Goal: Information Seeking & Learning: Find specific fact

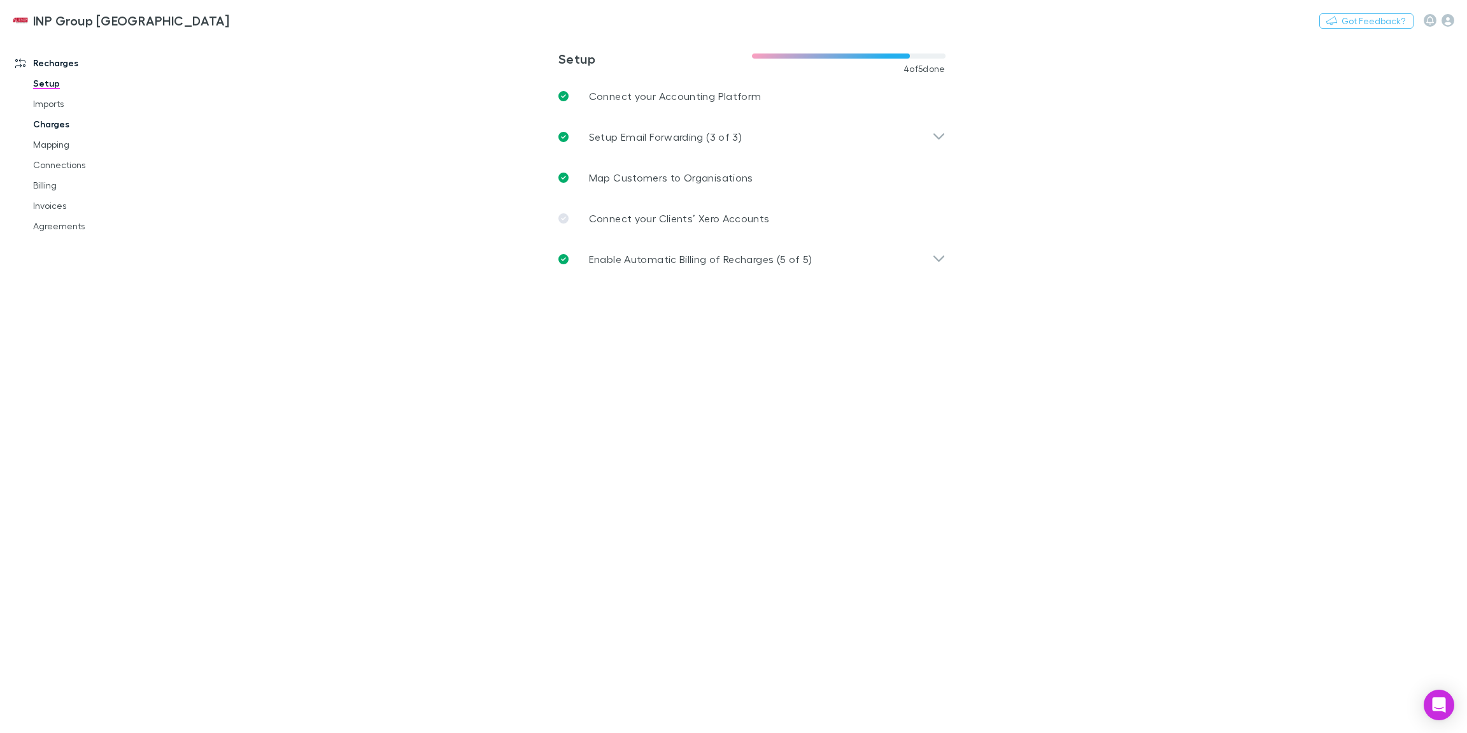
click at [62, 123] on link "Charges" at bounding box center [93, 124] width 146 height 20
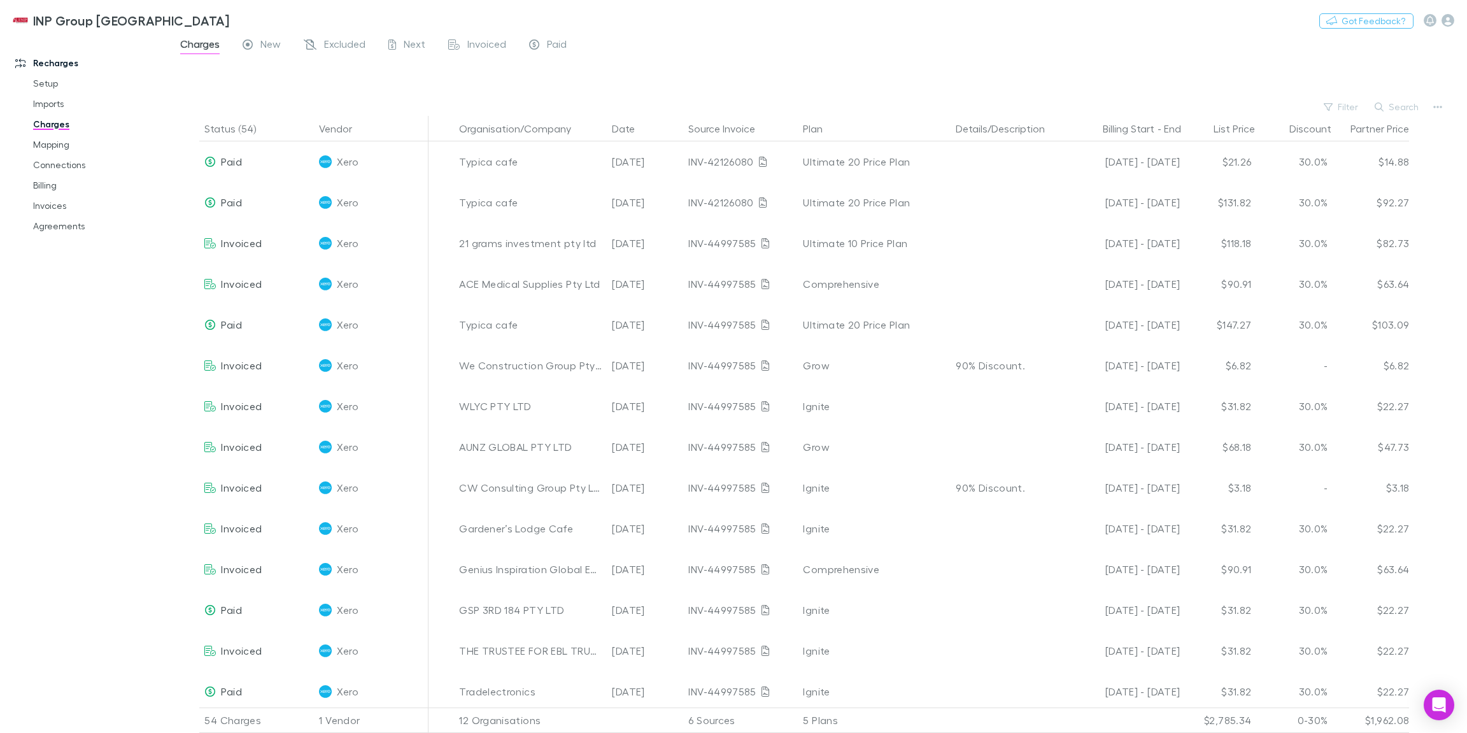
click at [136, 462] on div "Recharges Setup Imports Charges Mapping Connections Billing Invoices Agreements" at bounding box center [84, 376] width 169 height 672
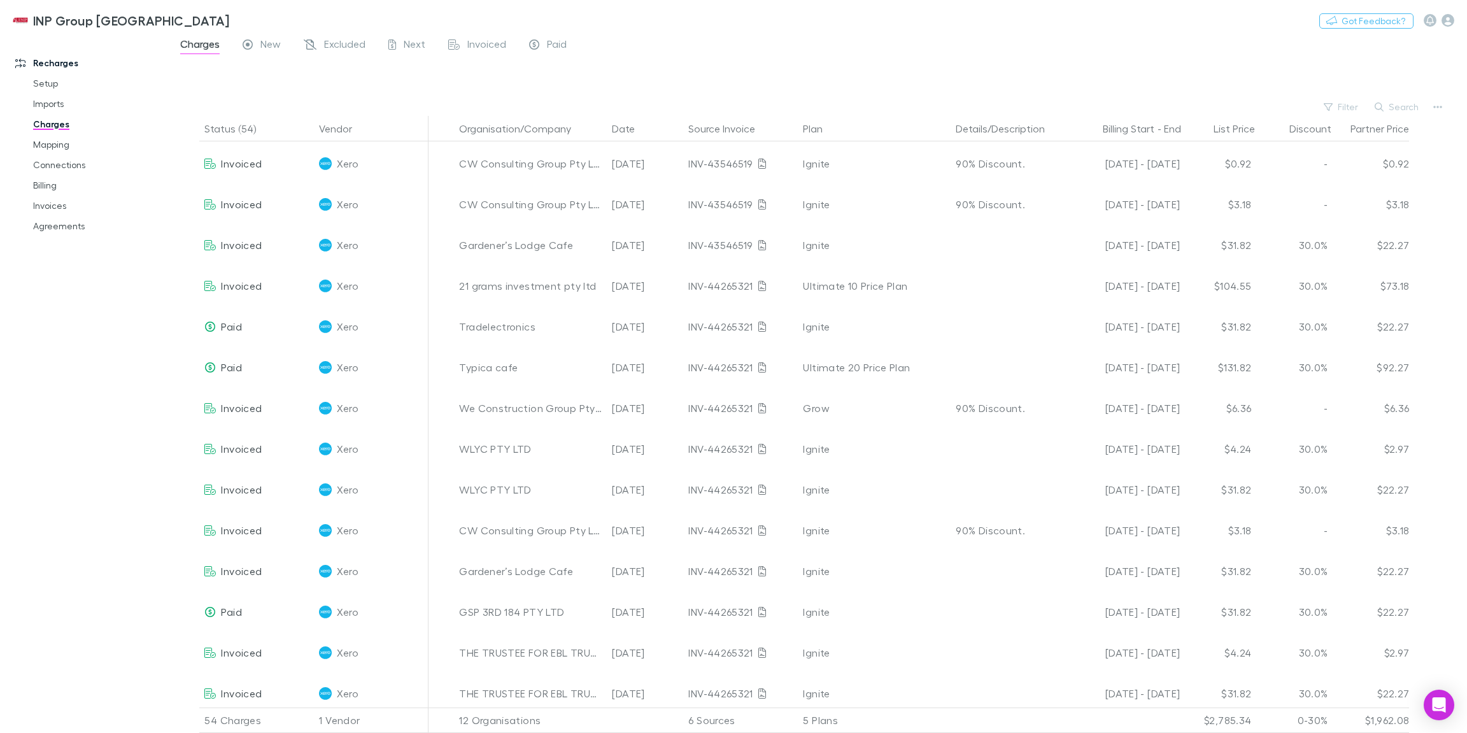
scroll to position [1638, 0]
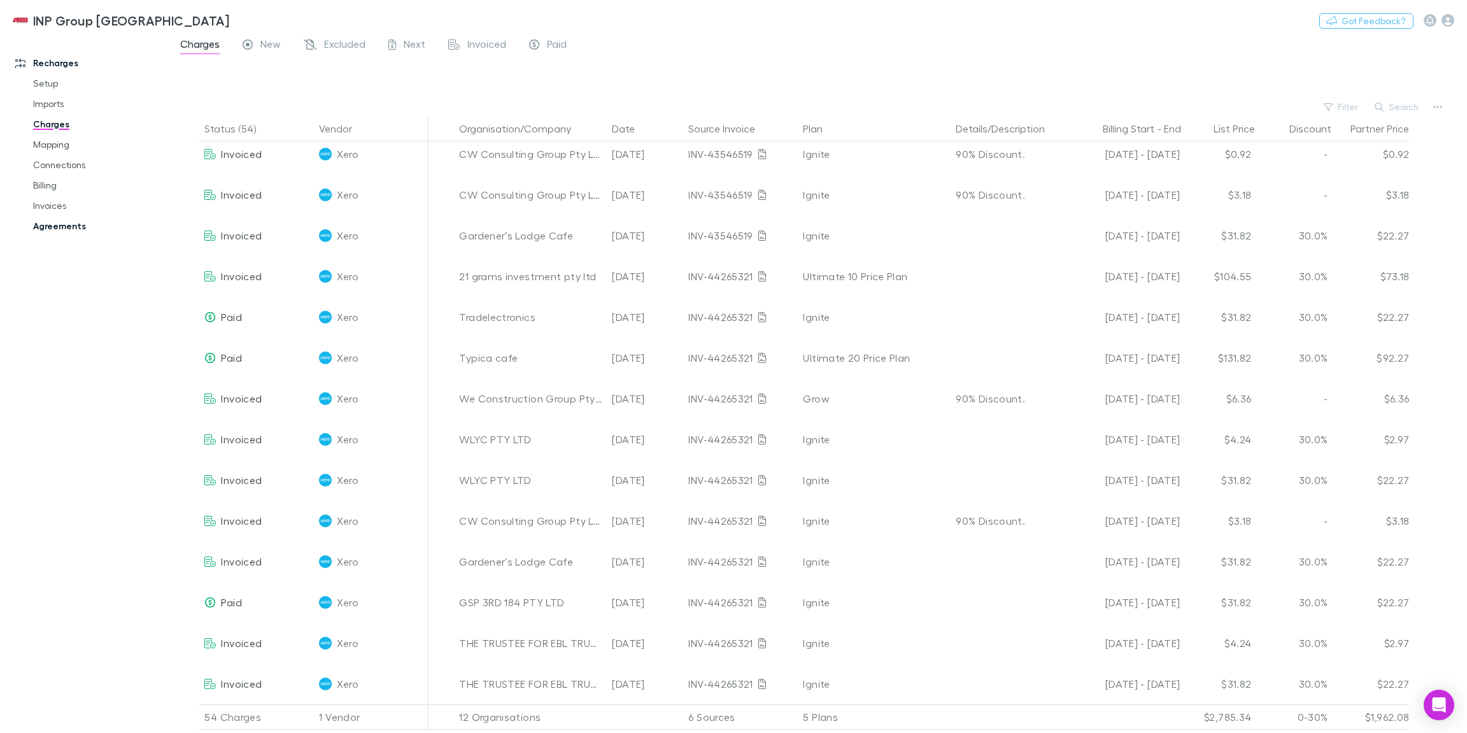
click at [68, 225] on link "Agreements" at bounding box center [93, 226] width 146 height 20
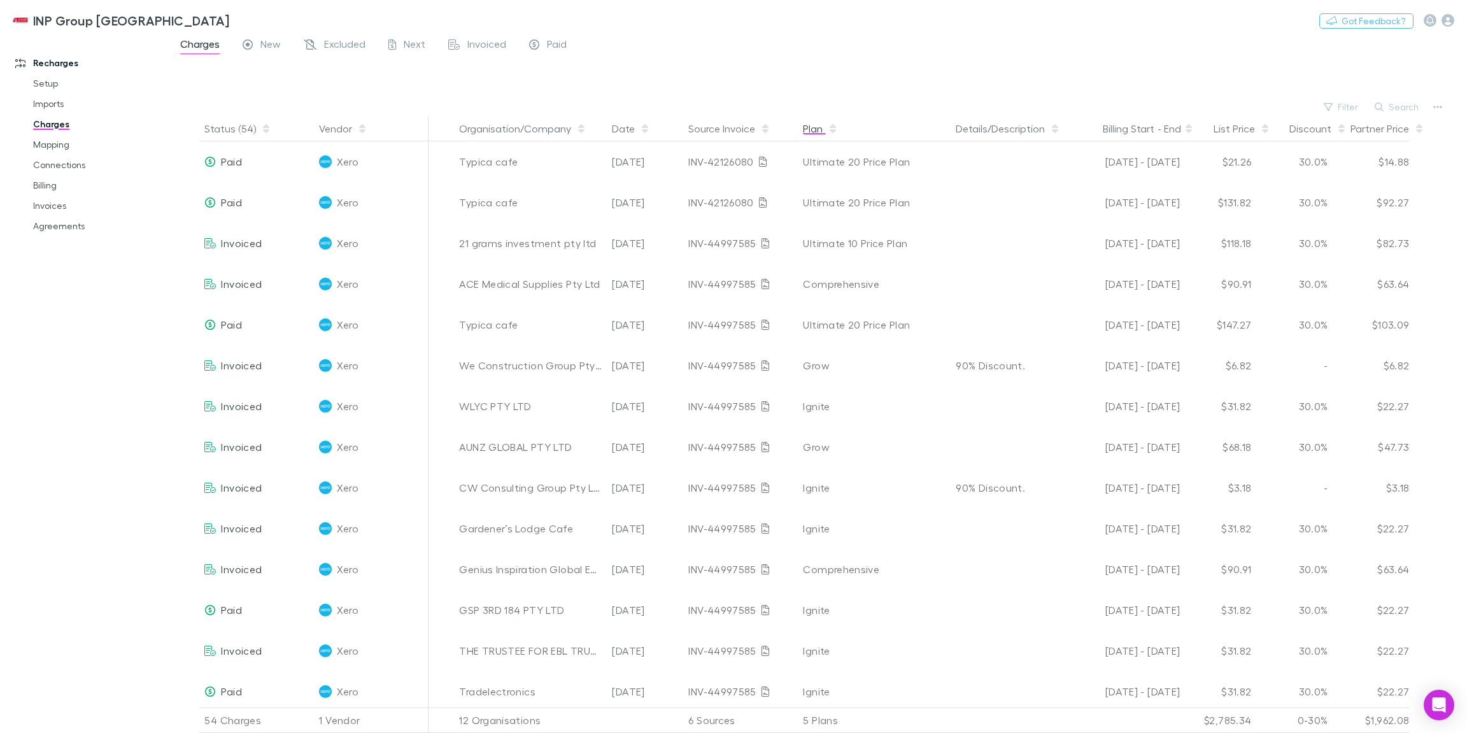
click at [820, 130] on button "Plan" at bounding box center [820, 128] width 35 height 25
click at [820, 132] on button "Plan" at bounding box center [820, 128] width 35 height 25
click at [506, 125] on button "Organisation/Company" at bounding box center [522, 128] width 127 height 25
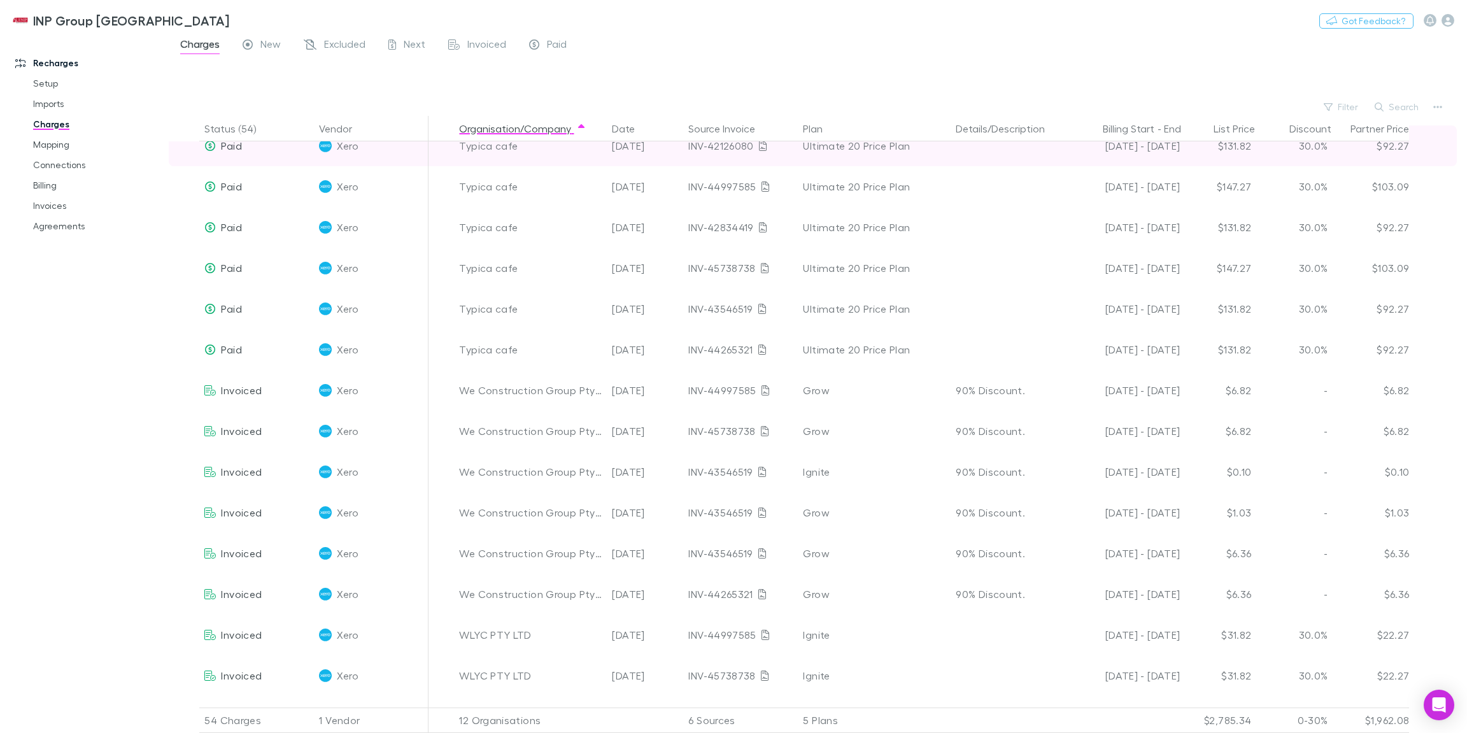
scroll to position [1271, 0]
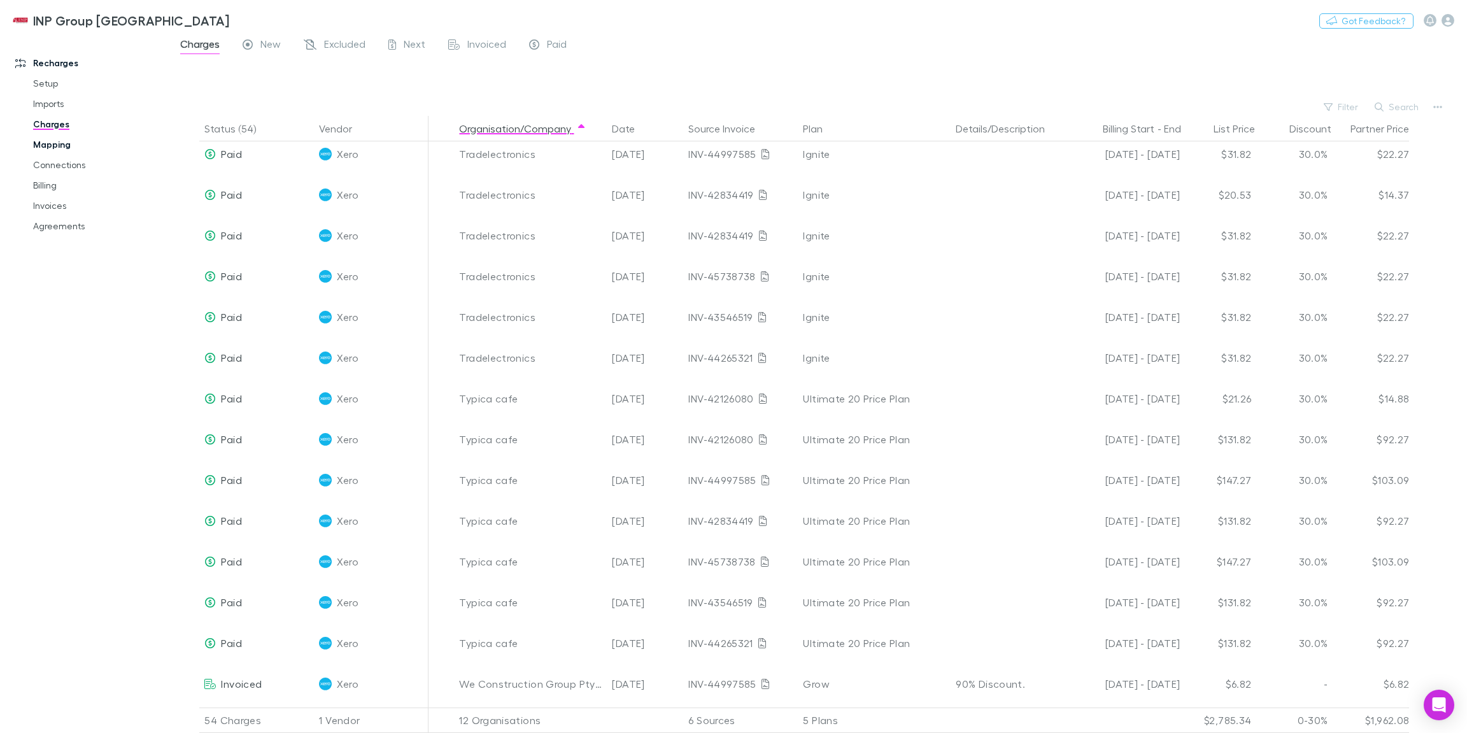
click at [64, 149] on link "Mapping" at bounding box center [93, 144] width 146 height 20
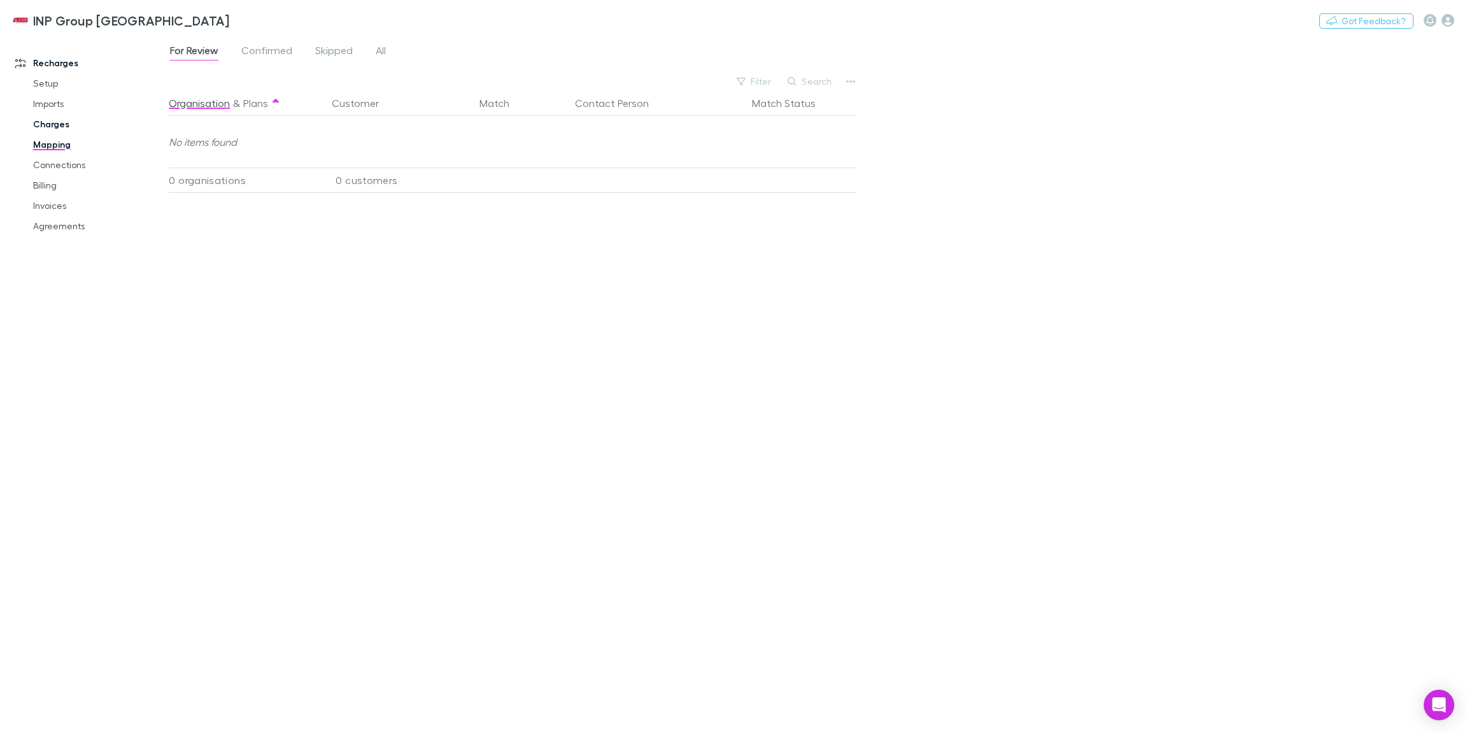
click at [64, 122] on link "Charges" at bounding box center [93, 124] width 146 height 20
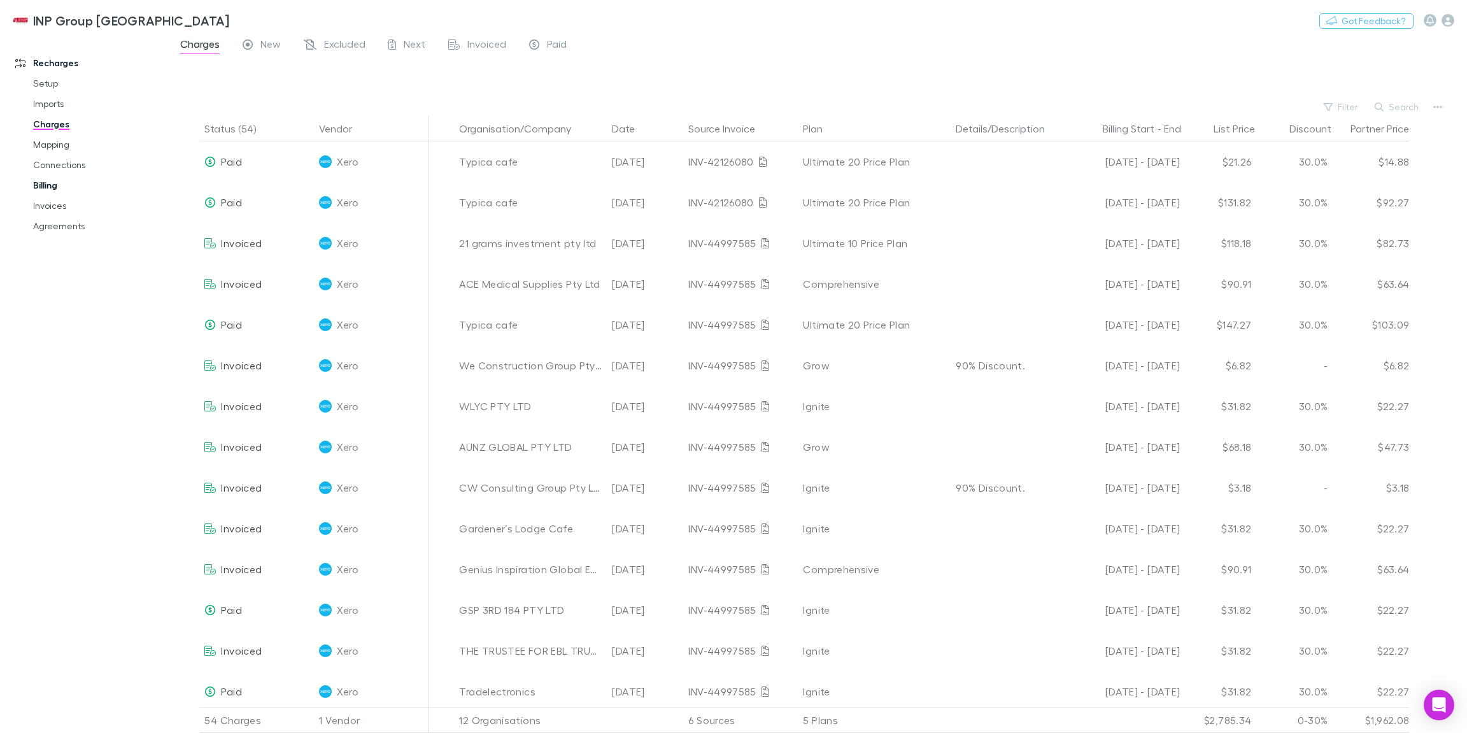
click at [47, 184] on link "Billing" at bounding box center [93, 185] width 146 height 20
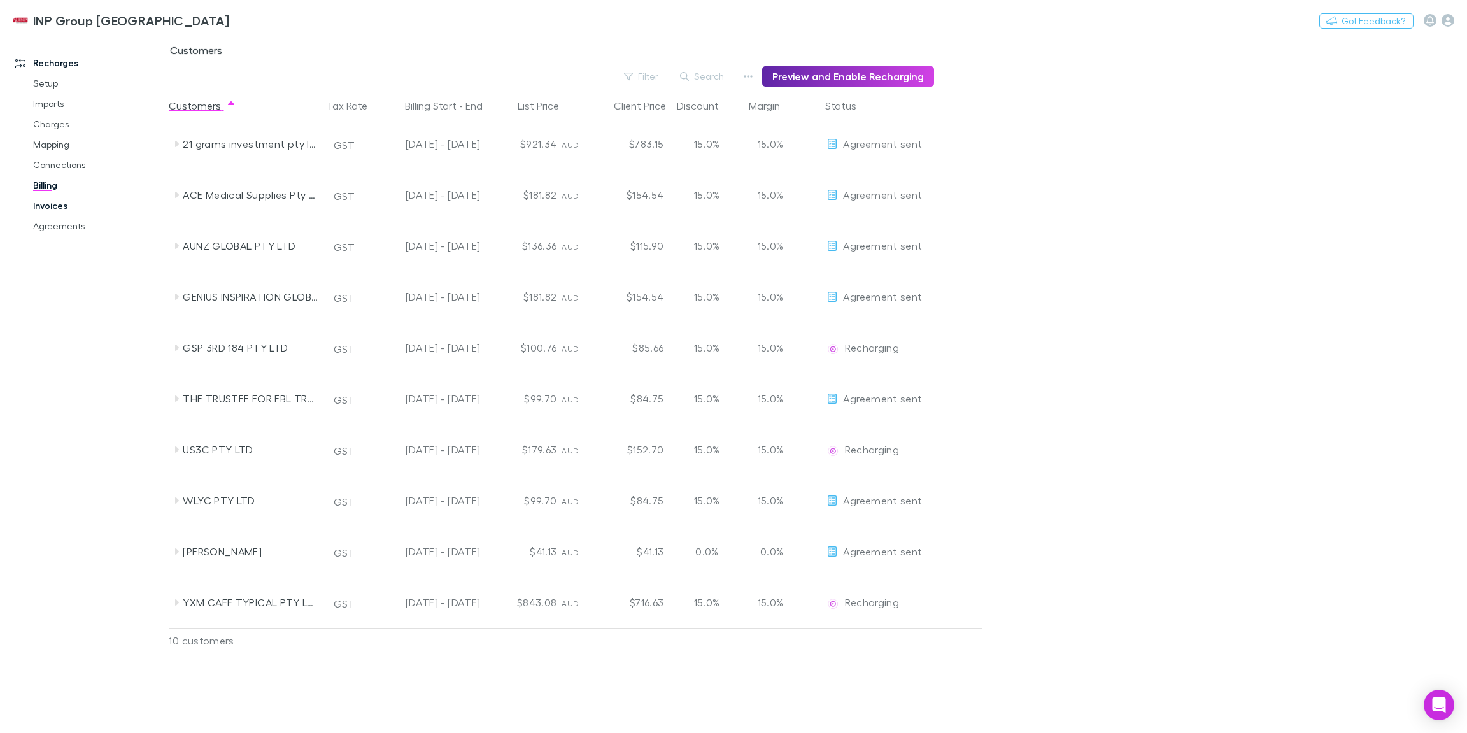
click at [50, 209] on link "Invoices" at bounding box center [93, 205] width 146 height 20
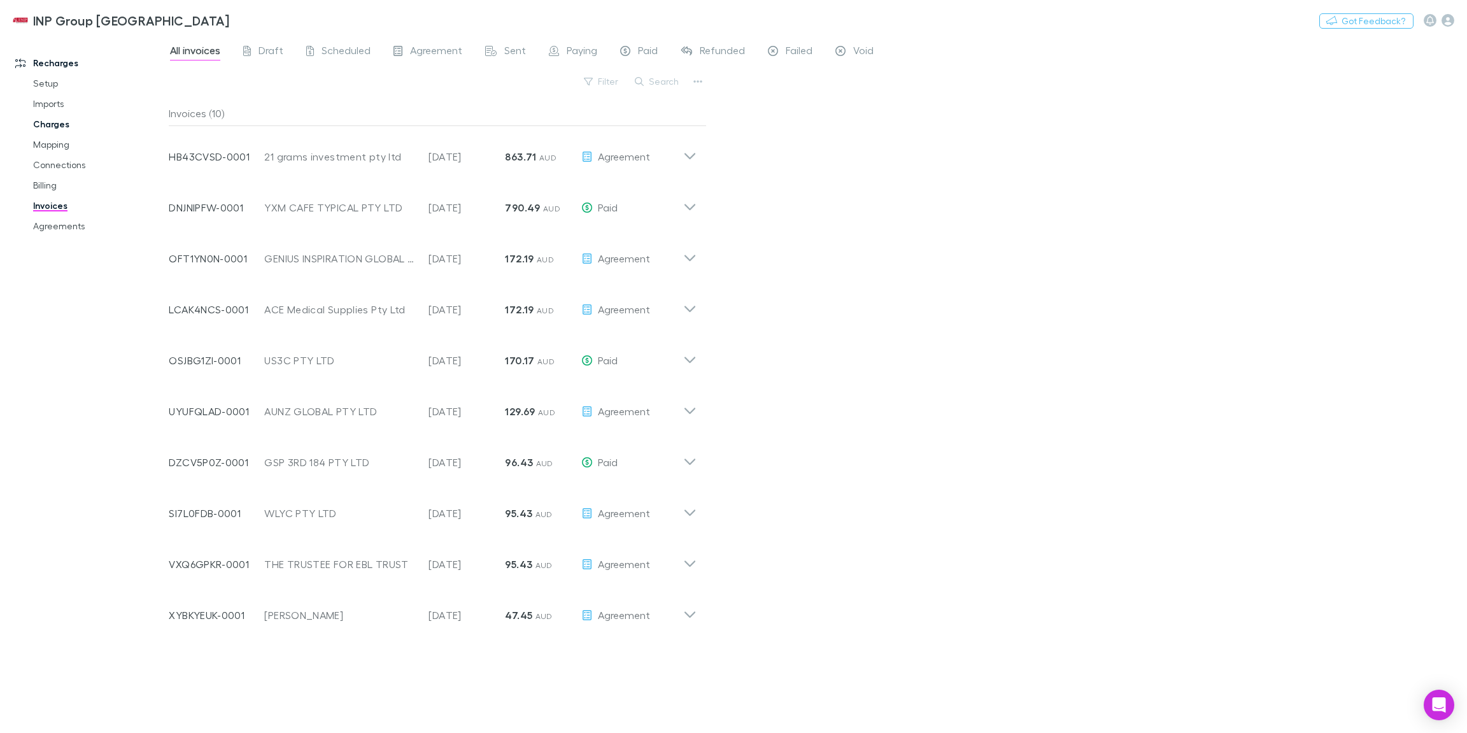
click at [43, 125] on link "Charges" at bounding box center [93, 124] width 146 height 20
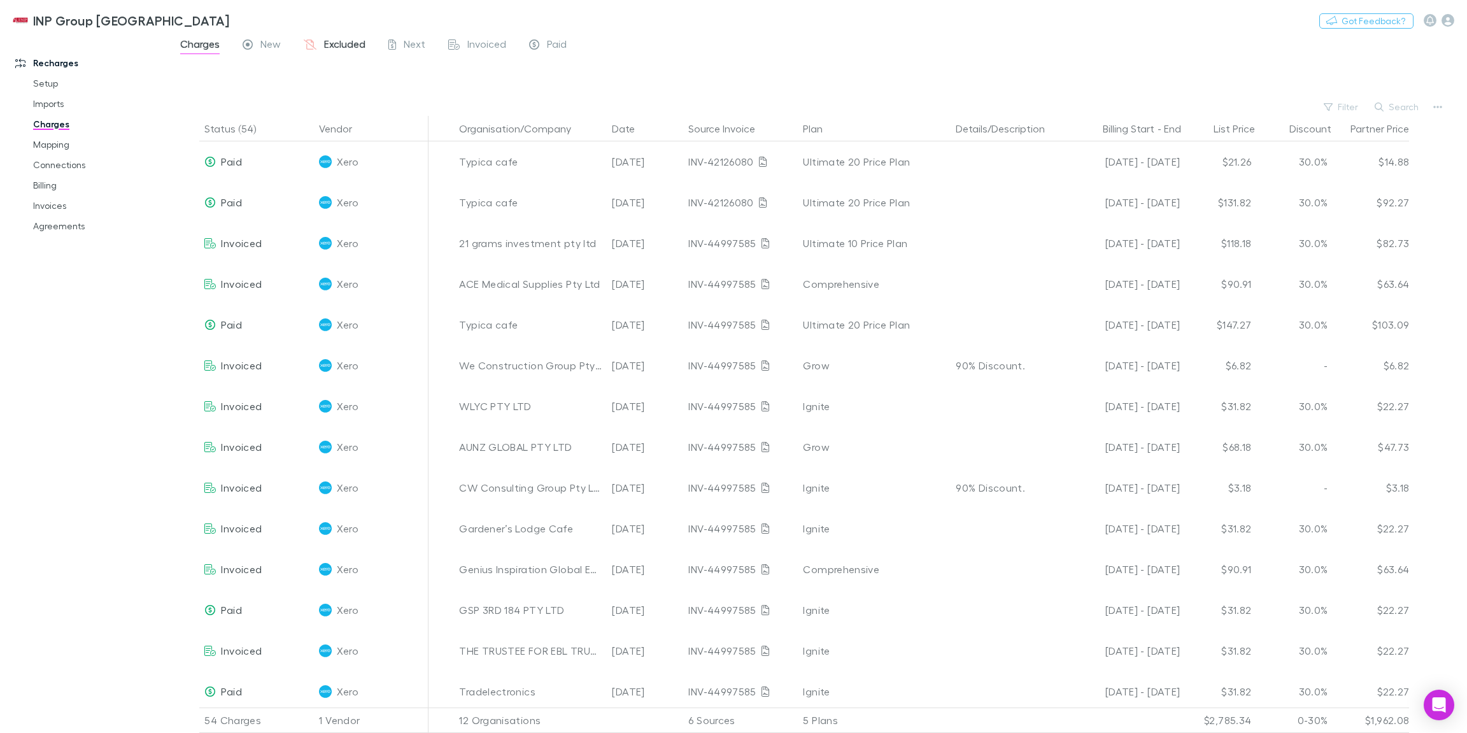
click at [336, 50] on span "Excluded" at bounding box center [344, 46] width 41 height 17
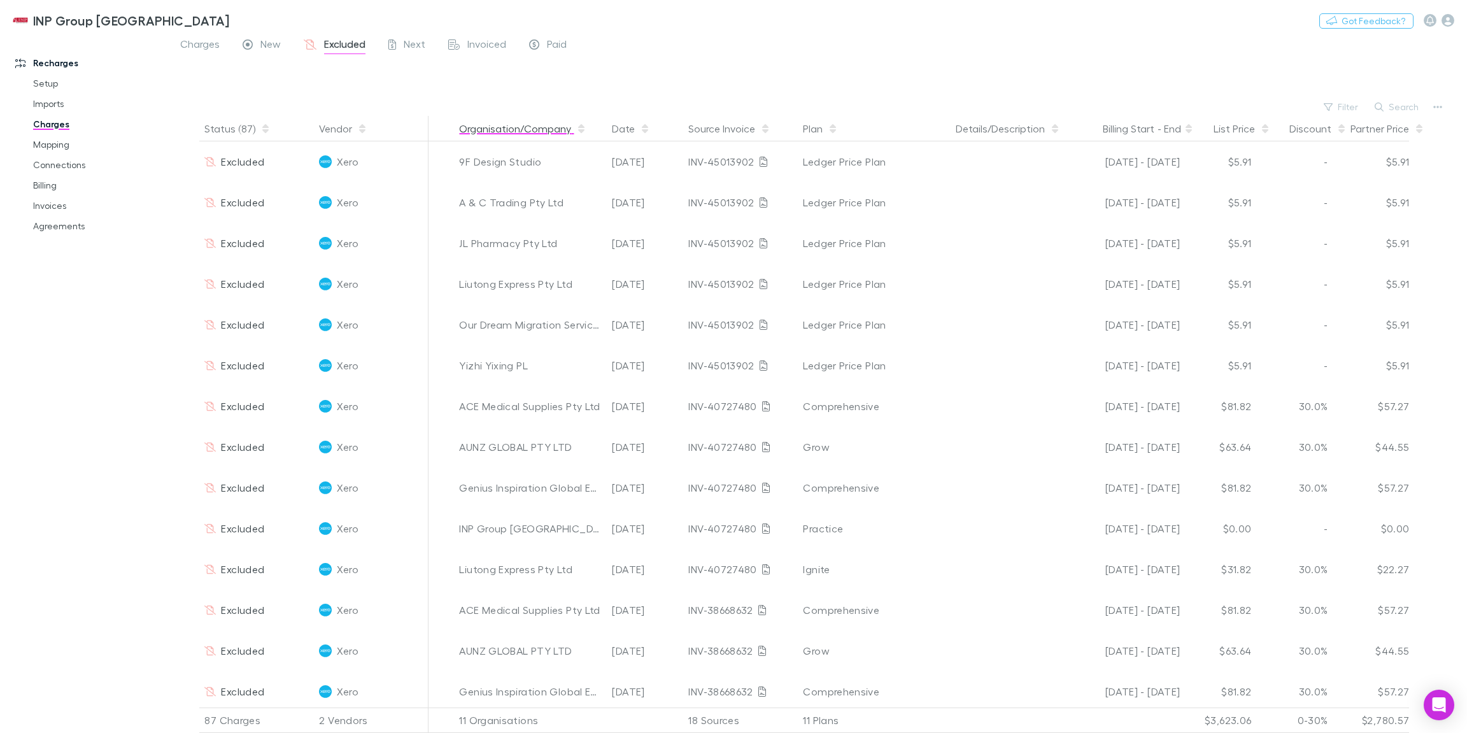
click at [520, 132] on button "Organisation/Company" at bounding box center [522, 128] width 127 height 25
click at [822, 129] on button "Plan" at bounding box center [820, 128] width 35 height 25
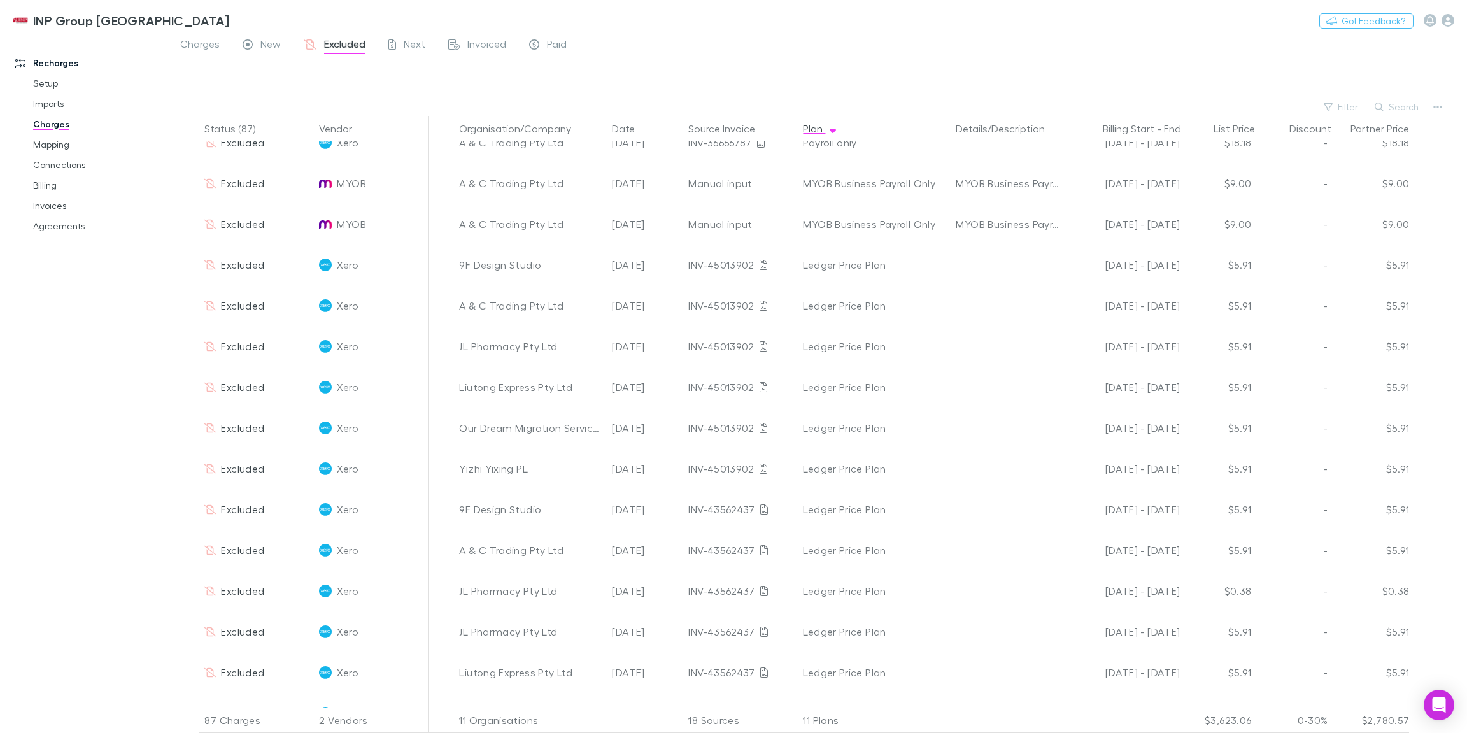
scroll to position [880, 0]
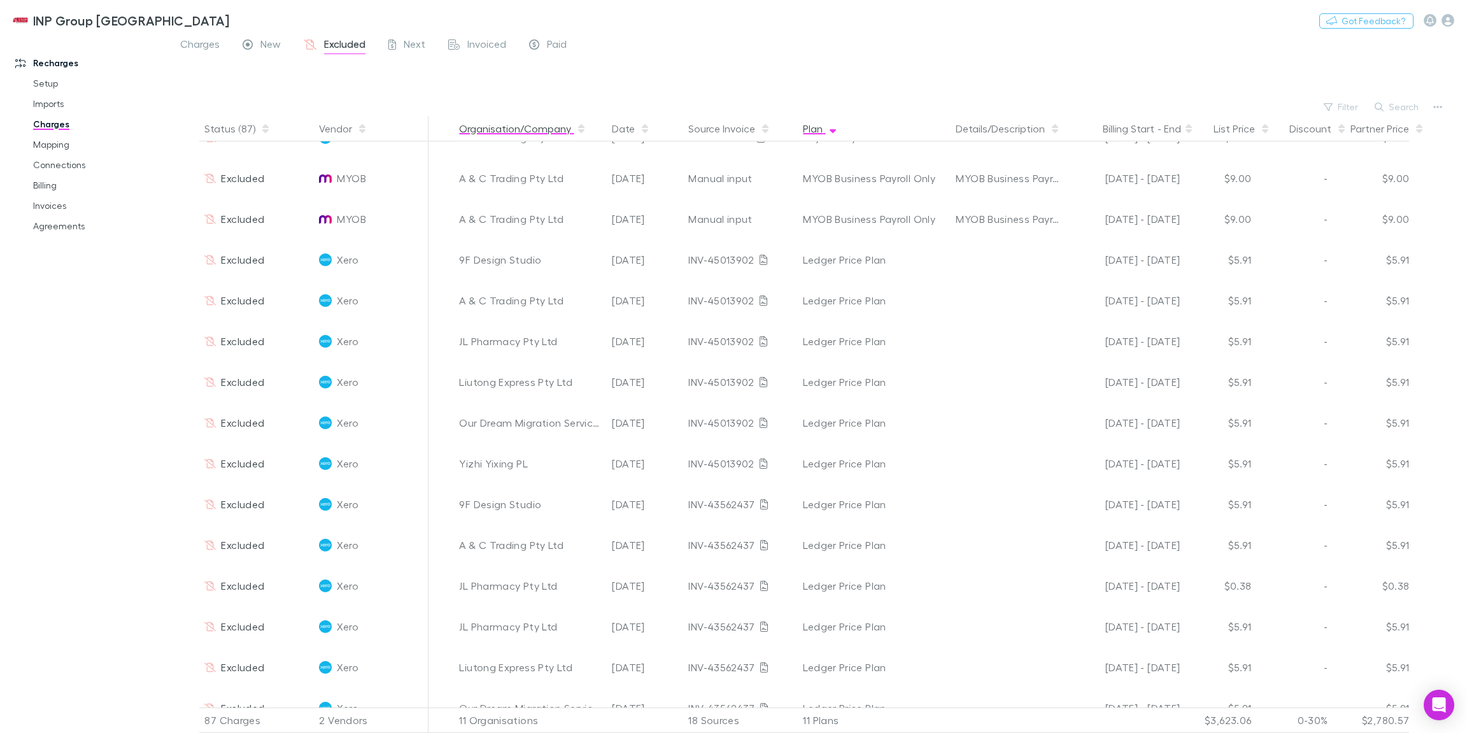
click at [510, 132] on button "Organisation/Company" at bounding box center [522, 128] width 127 height 25
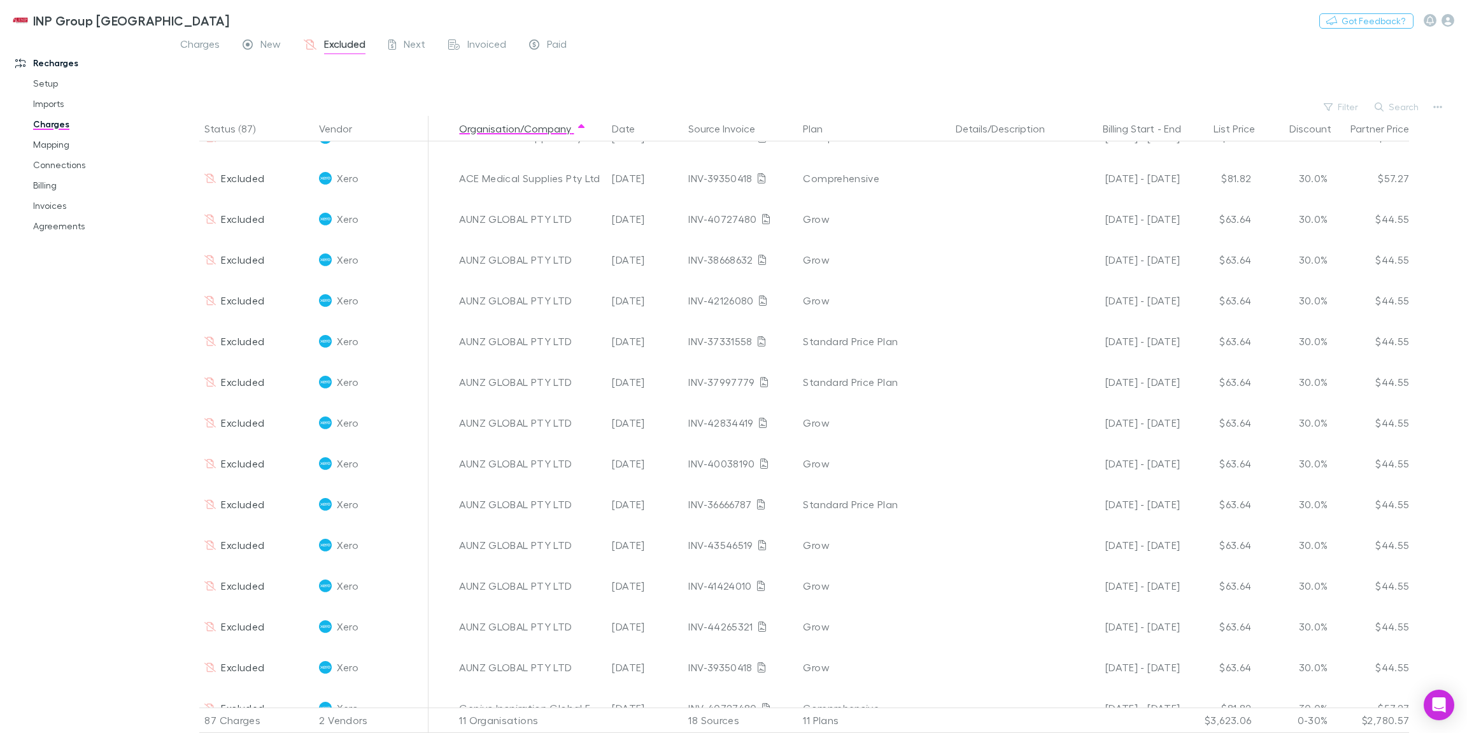
scroll to position [0, 0]
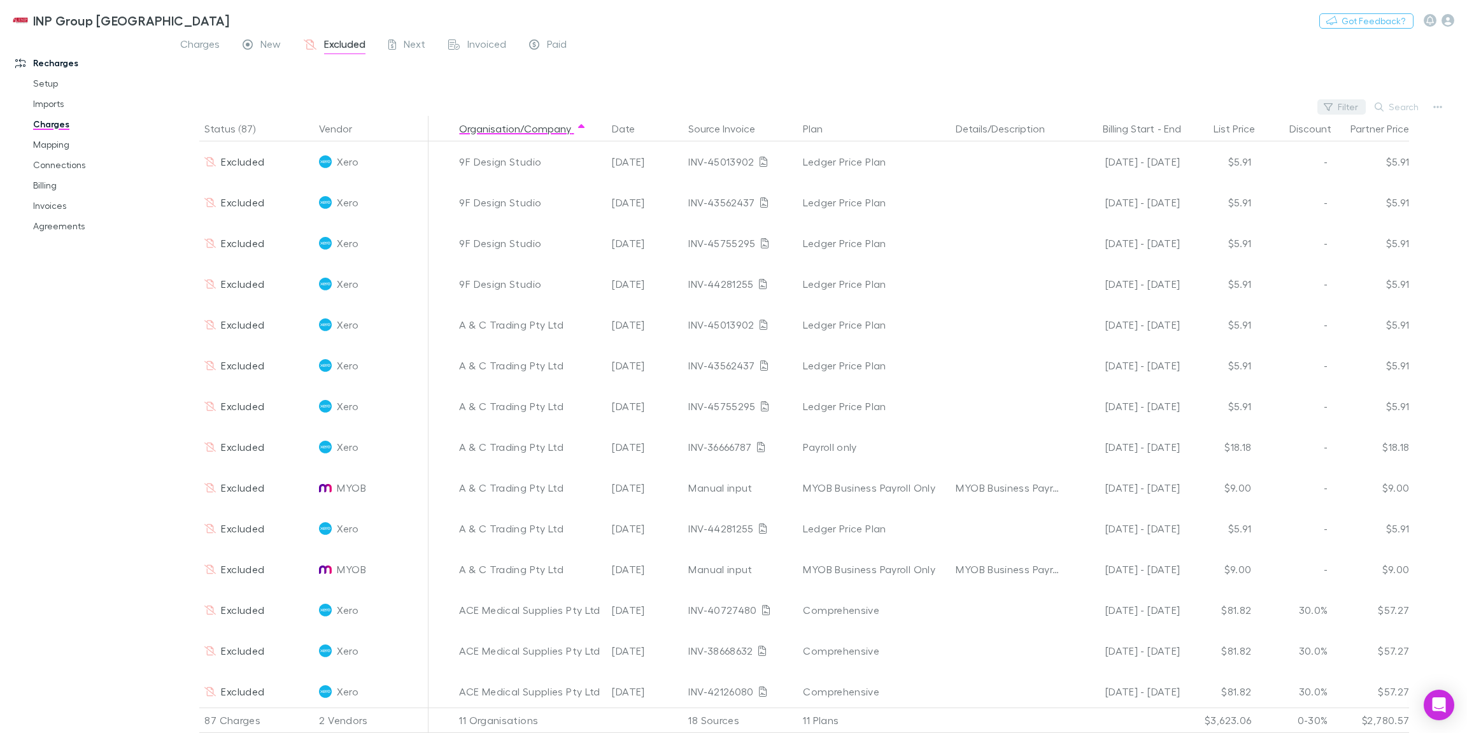
click at [1354, 110] on button "Filter" at bounding box center [1342, 106] width 48 height 15
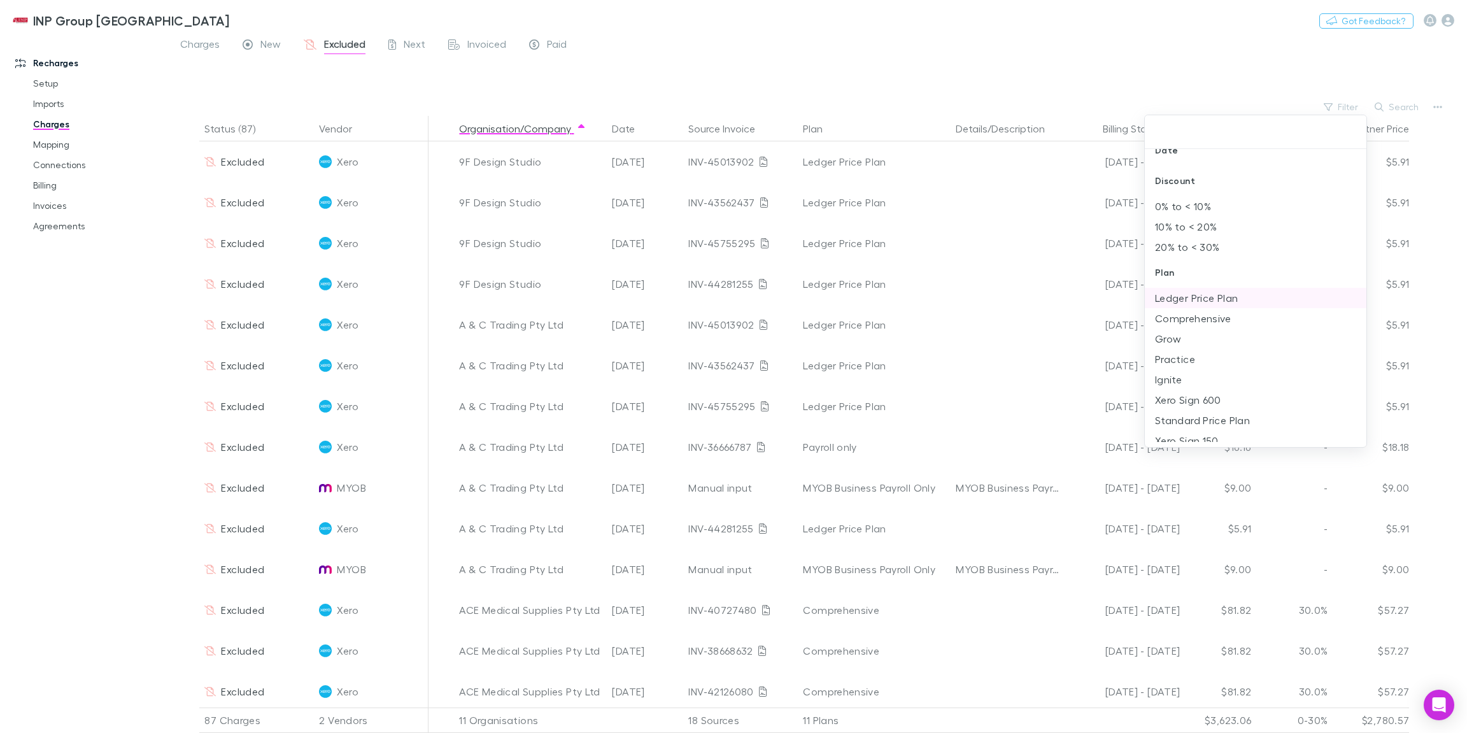
click at [1223, 301] on li "Ledger Price Plan" at bounding box center [1256, 298] width 222 height 20
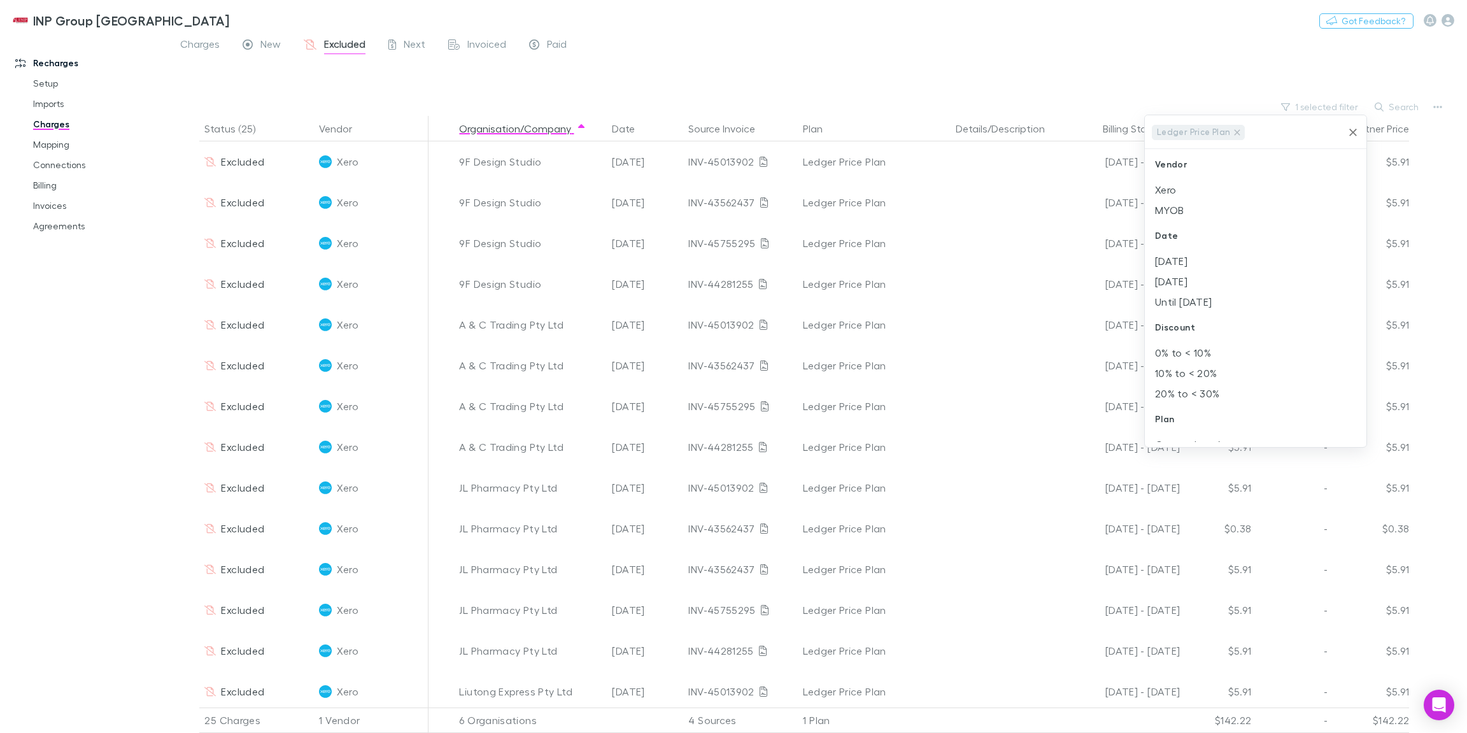
click at [1214, 83] on div at bounding box center [733, 366] width 1467 height 733
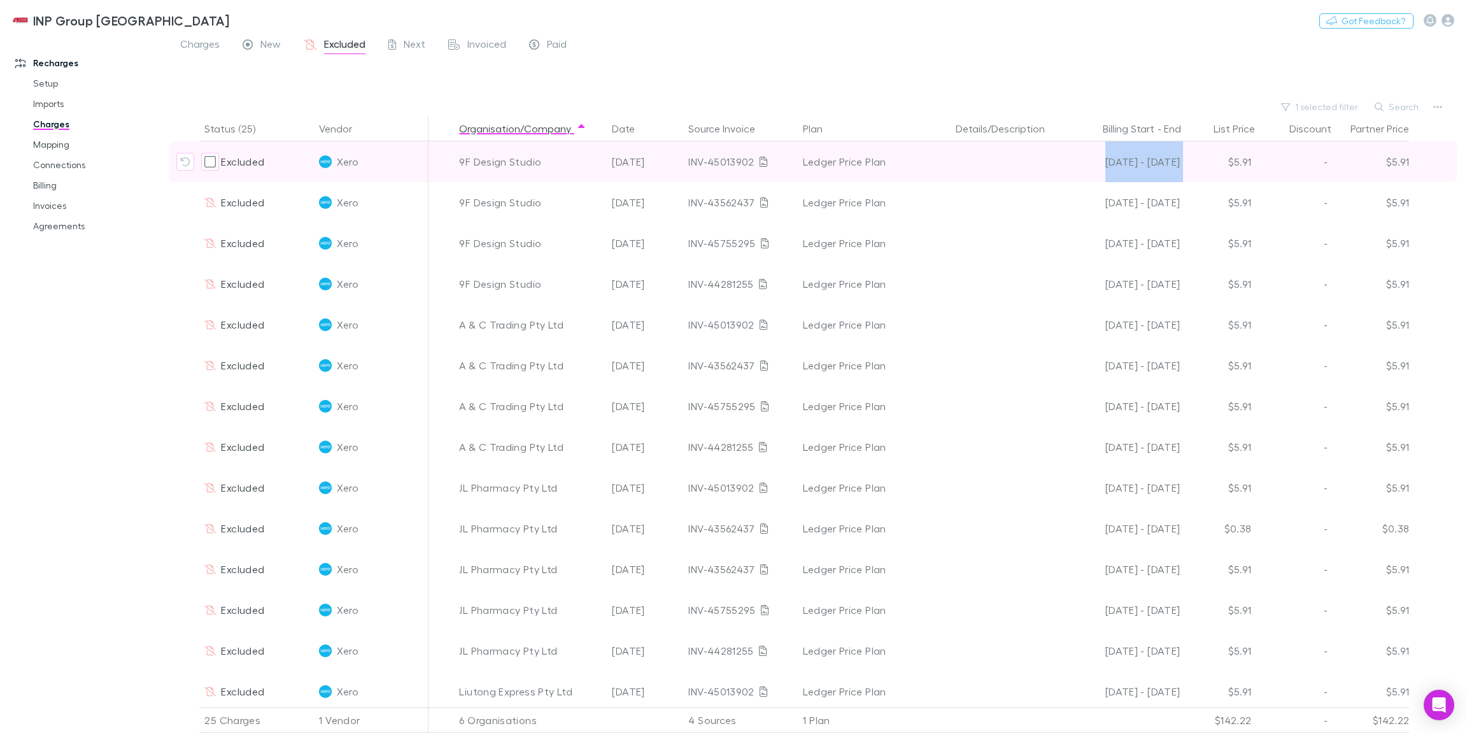
drag, startPoint x: 1102, startPoint y: 162, endPoint x: 1186, endPoint y: 169, distance: 84.3
click at [1186, 169] on div "Excluded Xero 9F Design Studio [DATE] INV-45013902 Ledger Price Plan [DATE] - […" at bounding box center [813, 161] width 1288 height 41
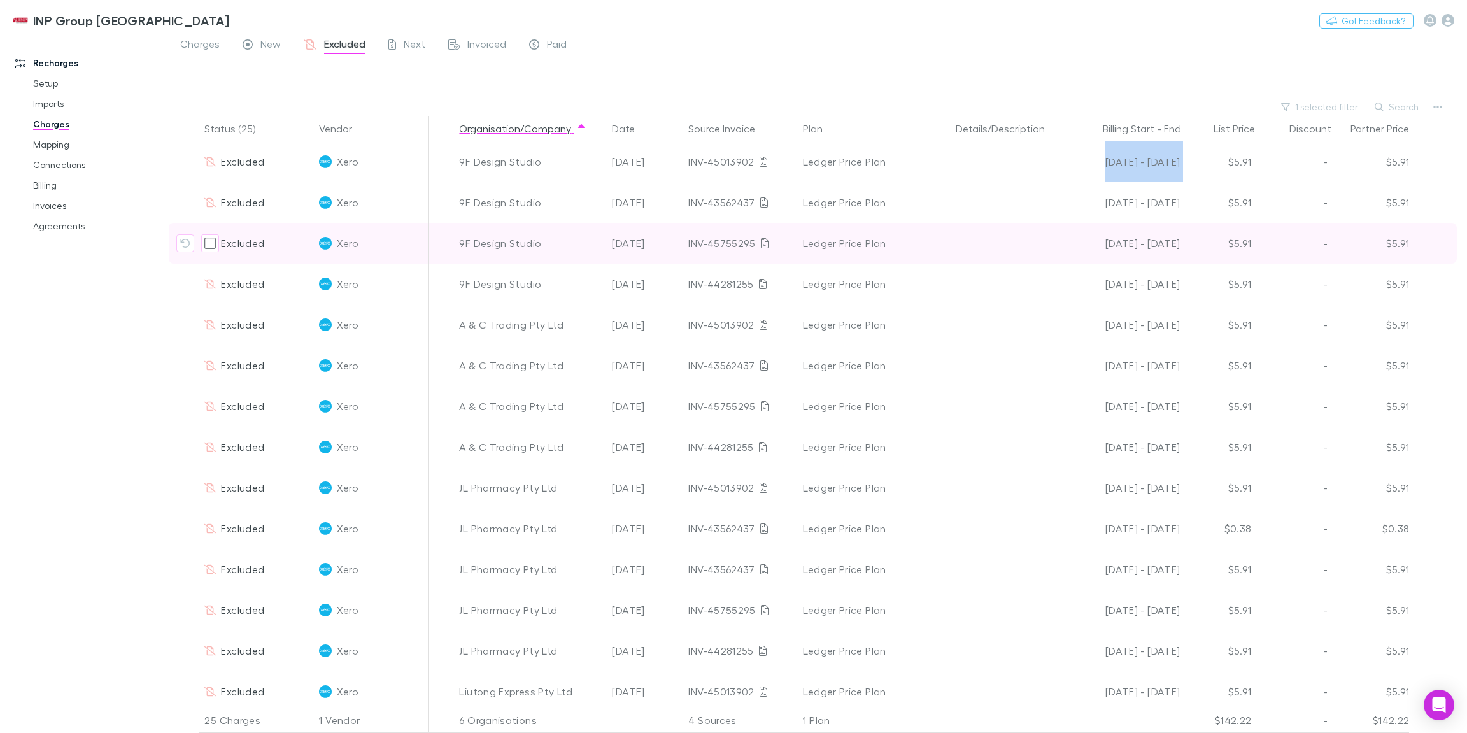
copy div "[DATE] - [DATE]"
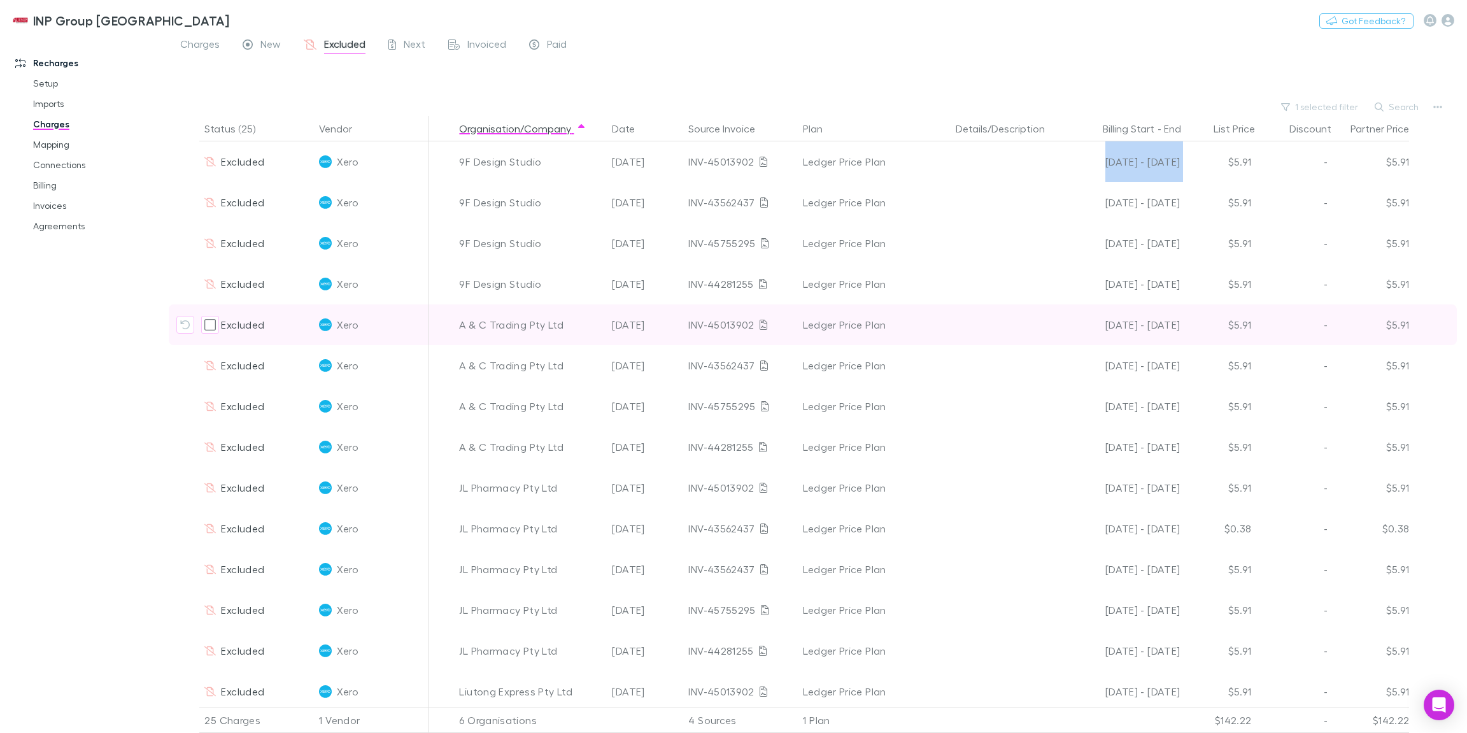
drag, startPoint x: 1099, startPoint y: 328, endPoint x: 1178, endPoint y: 325, distance: 79.0
click at [1178, 325] on div "[DATE] - [DATE]" at bounding box center [1125, 324] width 110 height 41
drag, startPoint x: 1251, startPoint y: 327, endPoint x: 1235, endPoint y: 327, distance: 15.9
click at [1235, 327] on div "$5.91" at bounding box center [1218, 324] width 76 height 41
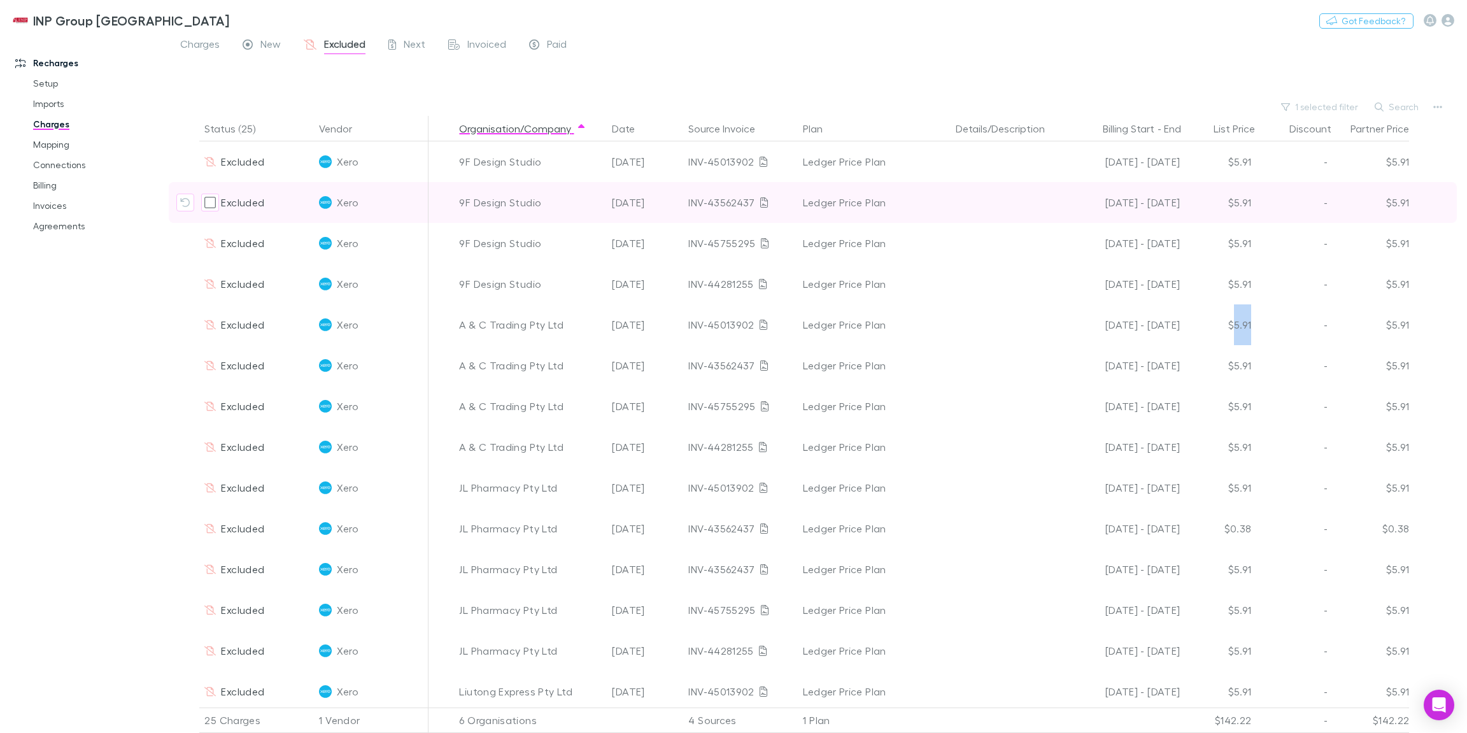
copy div "5.91"
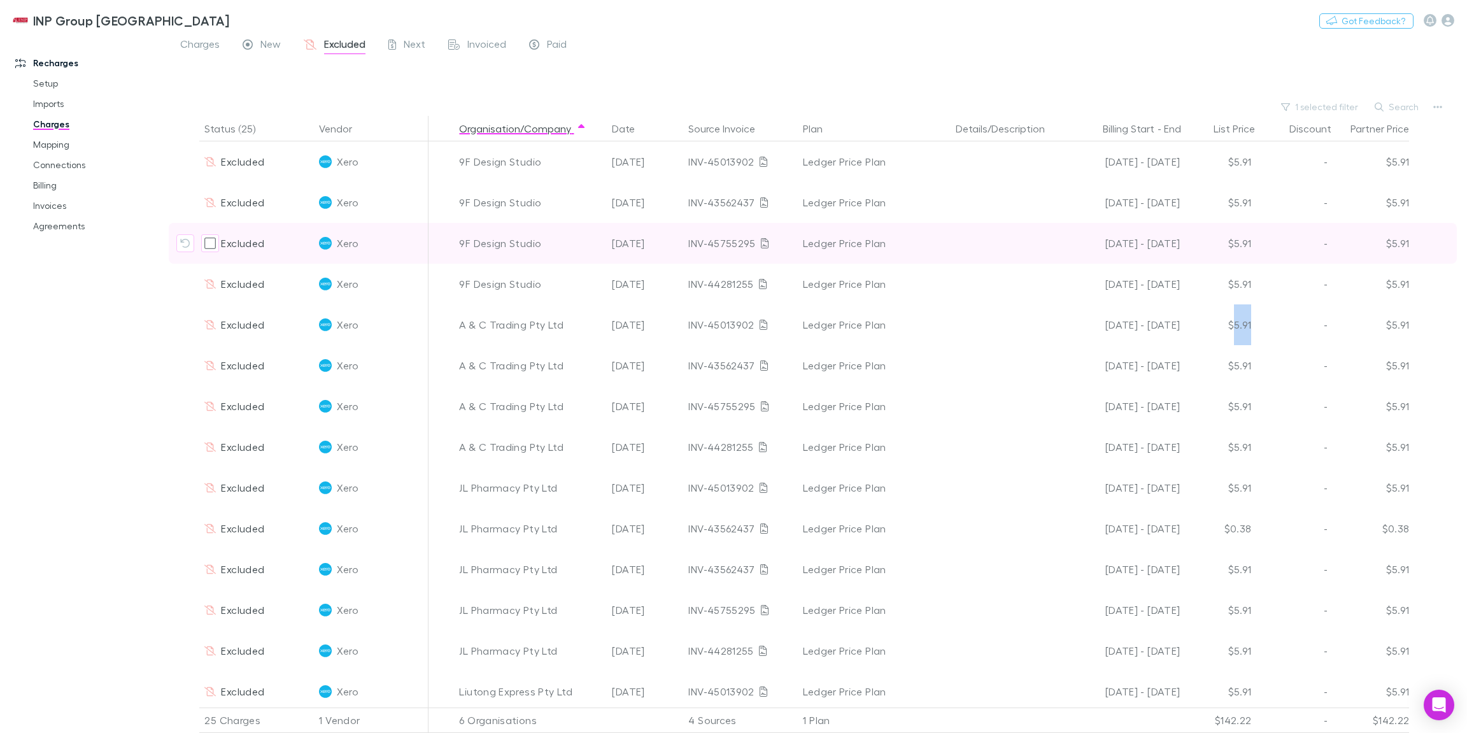
click at [353, 244] on span "Xero" at bounding box center [347, 243] width 21 height 41
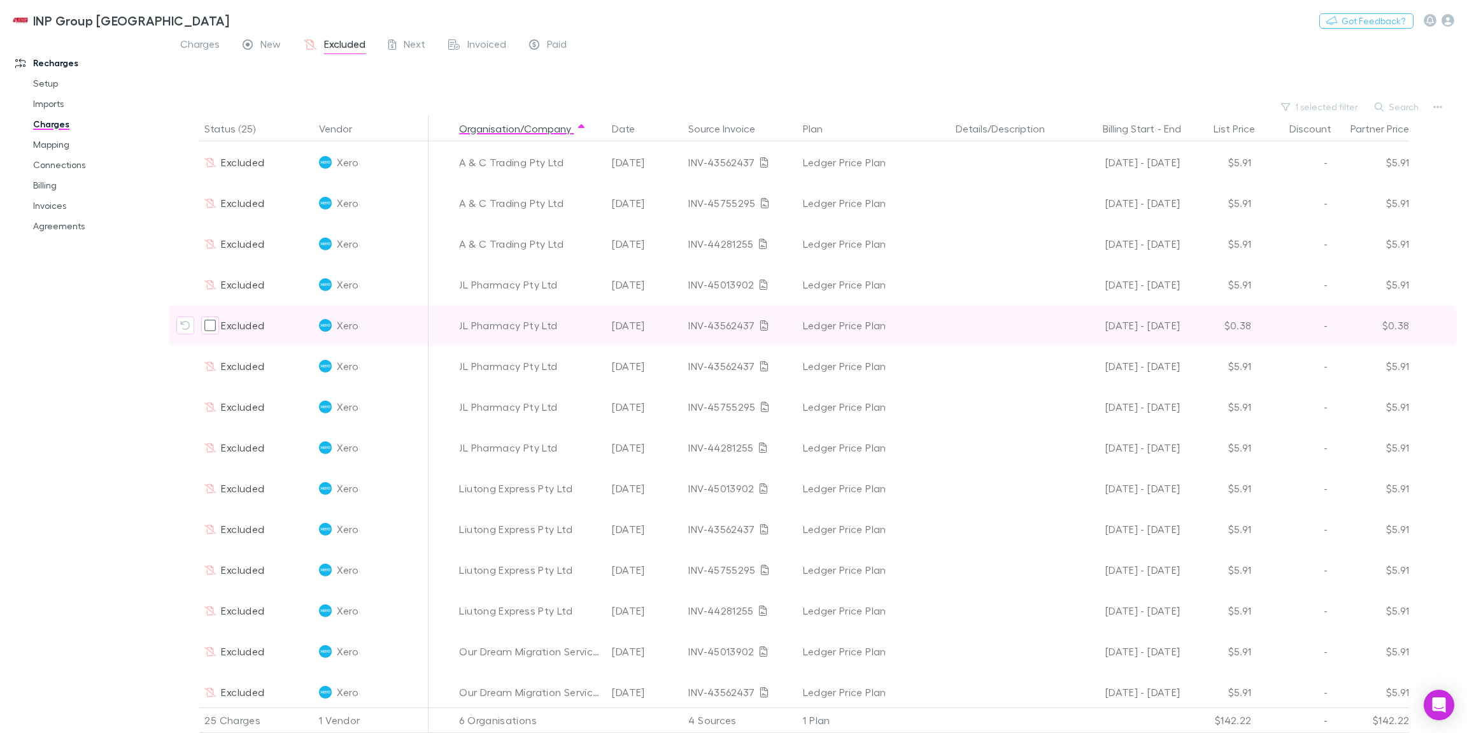
scroll to position [293, 0]
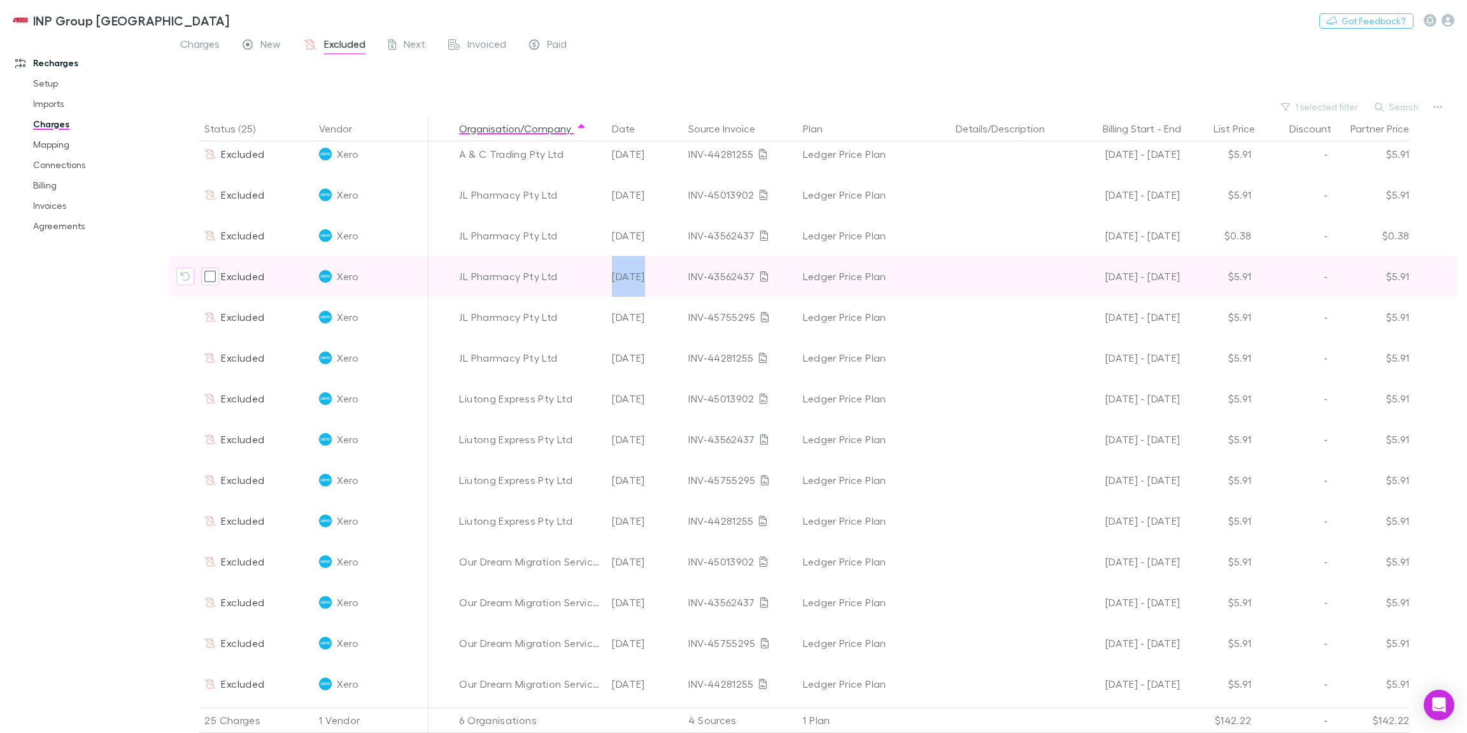
drag, startPoint x: 610, startPoint y: 275, endPoint x: 646, endPoint y: 276, distance: 35.7
click at [646, 276] on div "[DATE]" at bounding box center [645, 276] width 76 height 41
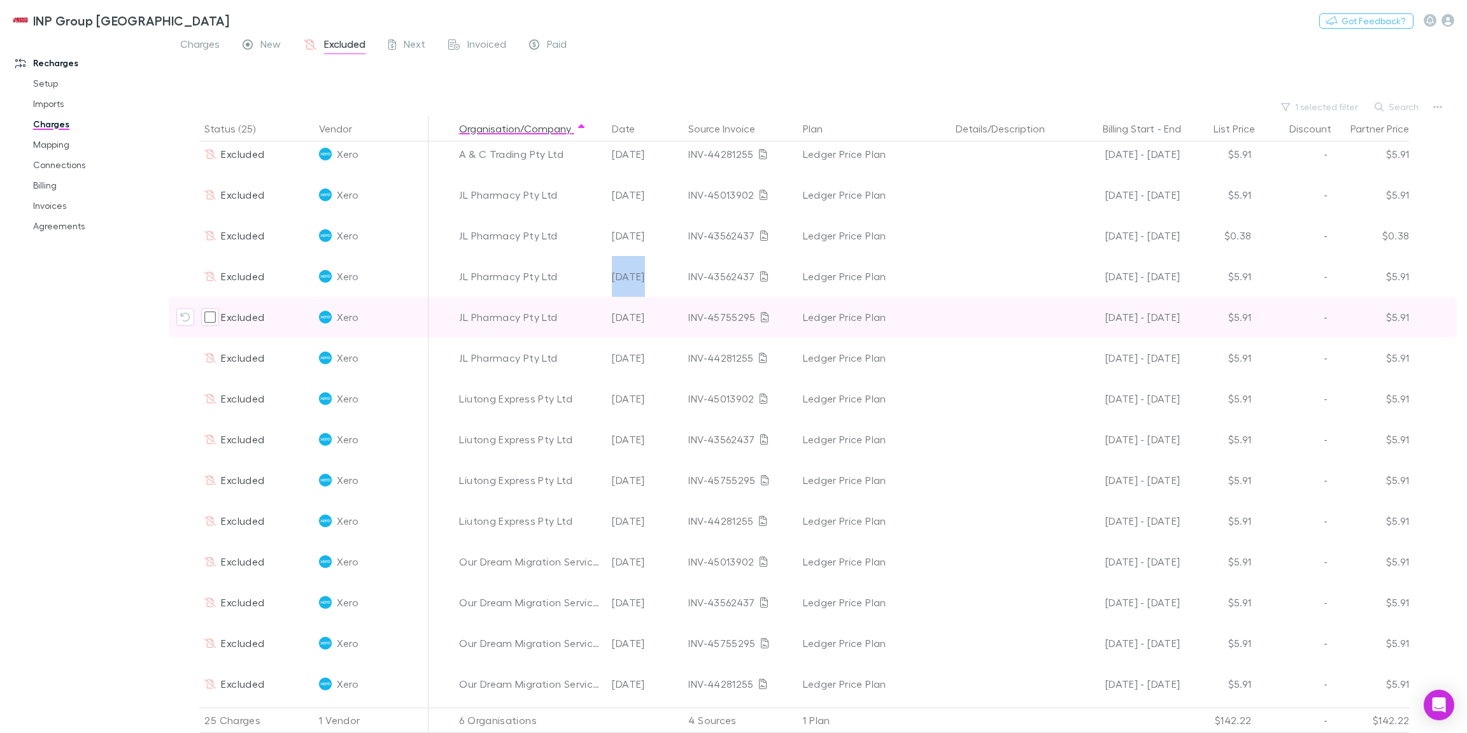
copy div "[DATE]"
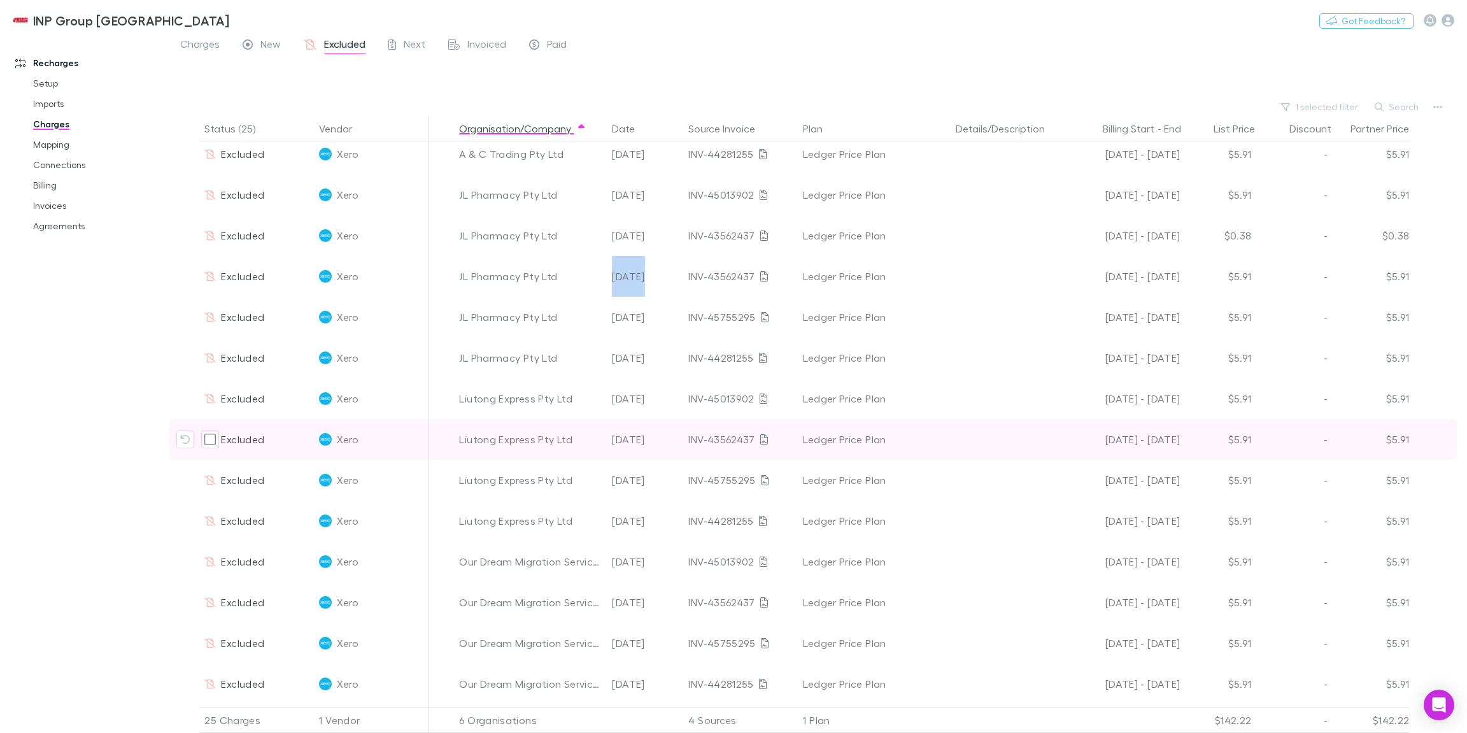
scroll to position [367, 0]
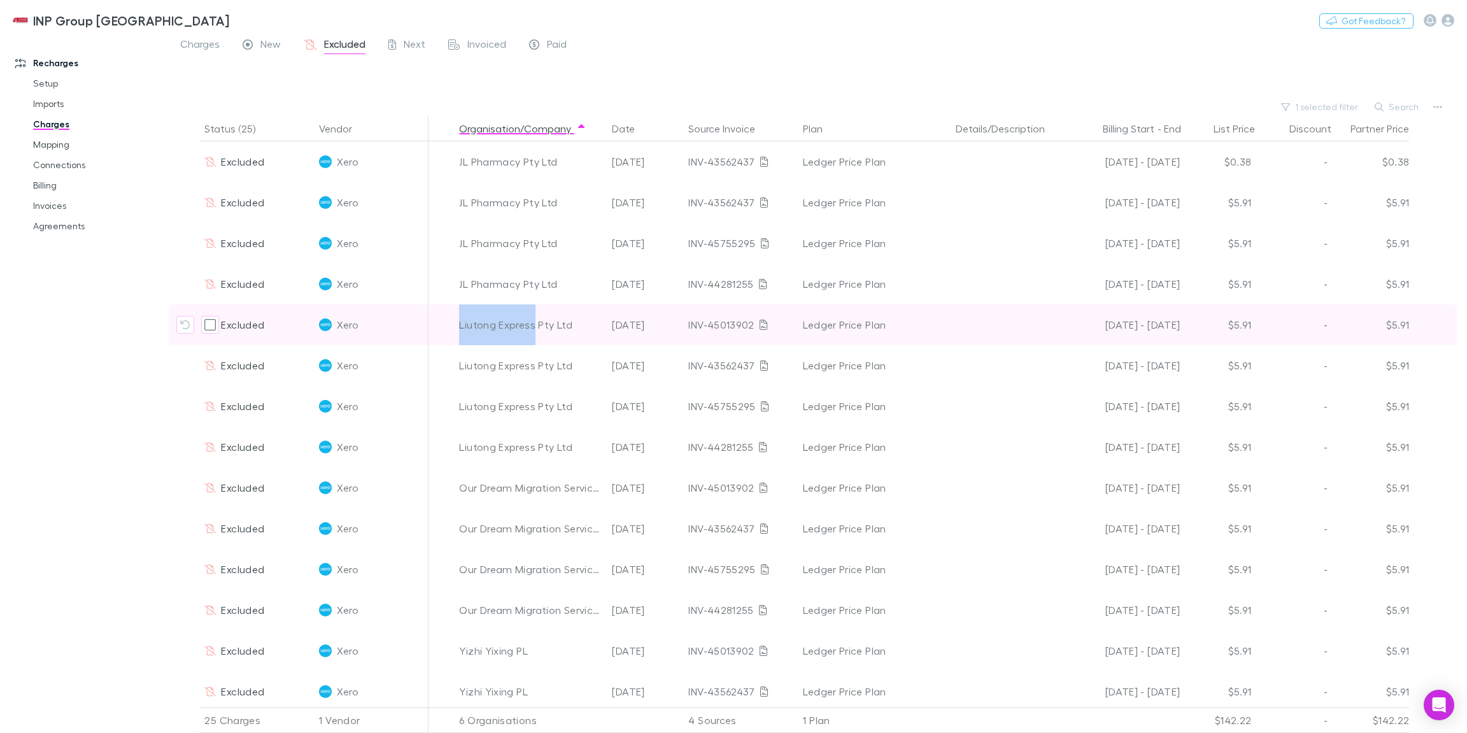
drag, startPoint x: 459, startPoint y: 326, endPoint x: 534, endPoint y: 326, distance: 75.1
click at [534, 326] on div "Liutong Express Pty Ltd" at bounding box center [530, 324] width 153 height 41
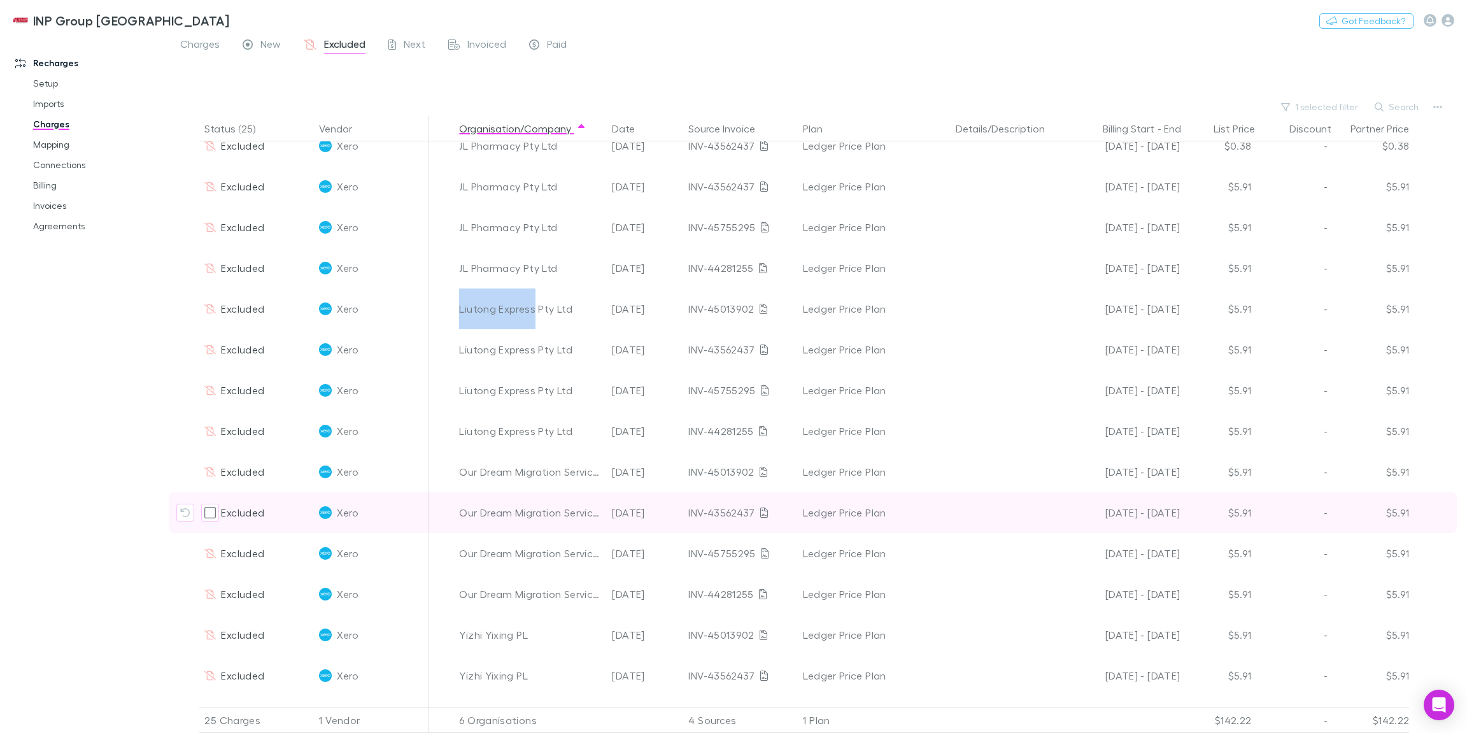
scroll to position [457, 0]
